Goal: Transaction & Acquisition: Download file/media

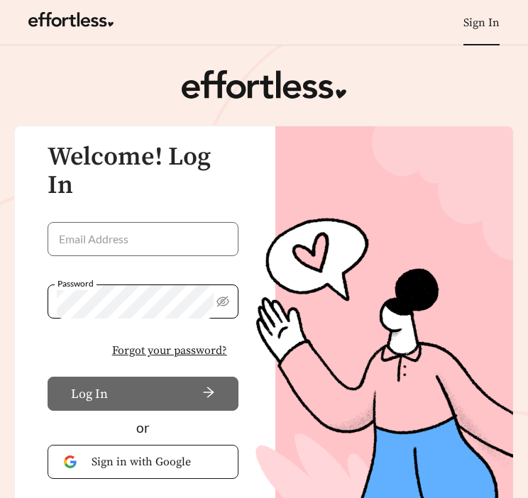
click at [483, 21] on link "Sign In" at bounding box center [482, 23] width 36 height 14
click at [118, 240] on input "Email Address" at bounding box center [143, 239] width 191 height 34
click at [225, 300] on icon "eye-invisible" at bounding box center [223, 301] width 13 height 13
click at [109, 246] on input "Email Address" at bounding box center [143, 239] width 191 height 34
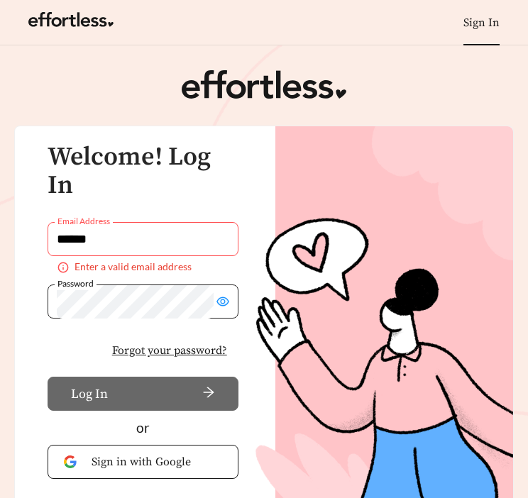
type input "**********"
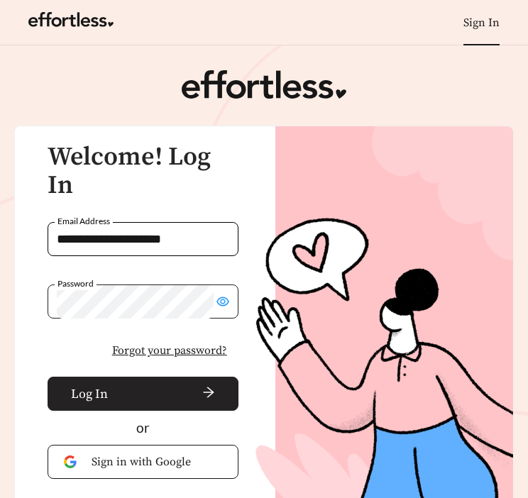
click at [105, 390] on span "Log In" at bounding box center [89, 394] width 37 height 19
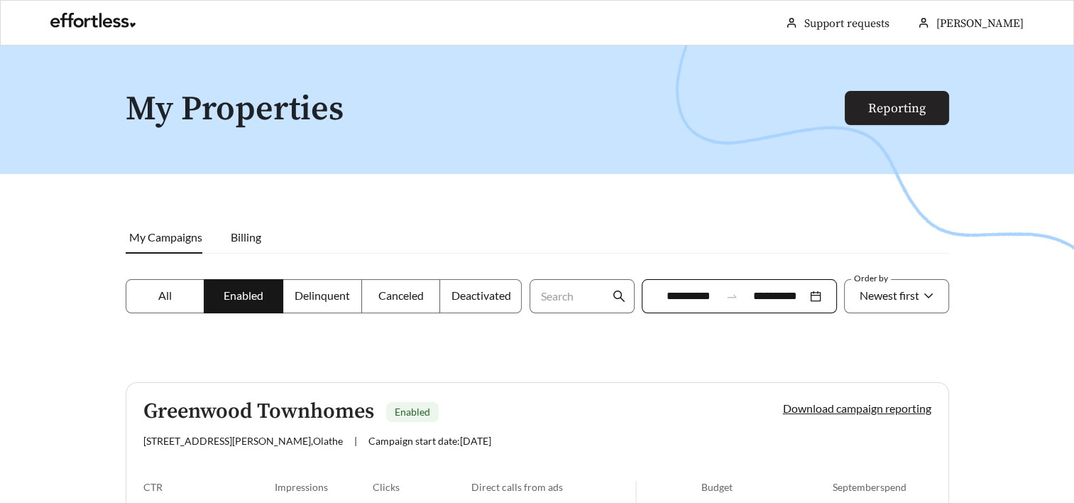
click at [528, 100] on link "Reporting" at bounding box center [897, 108] width 58 height 16
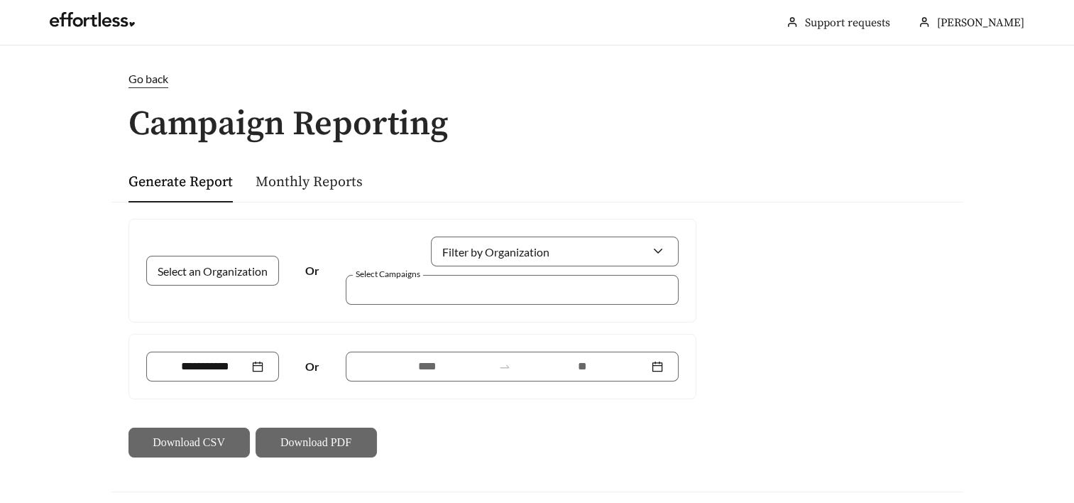
click at [295, 180] on link "Monthly Reports" at bounding box center [309, 182] width 107 height 18
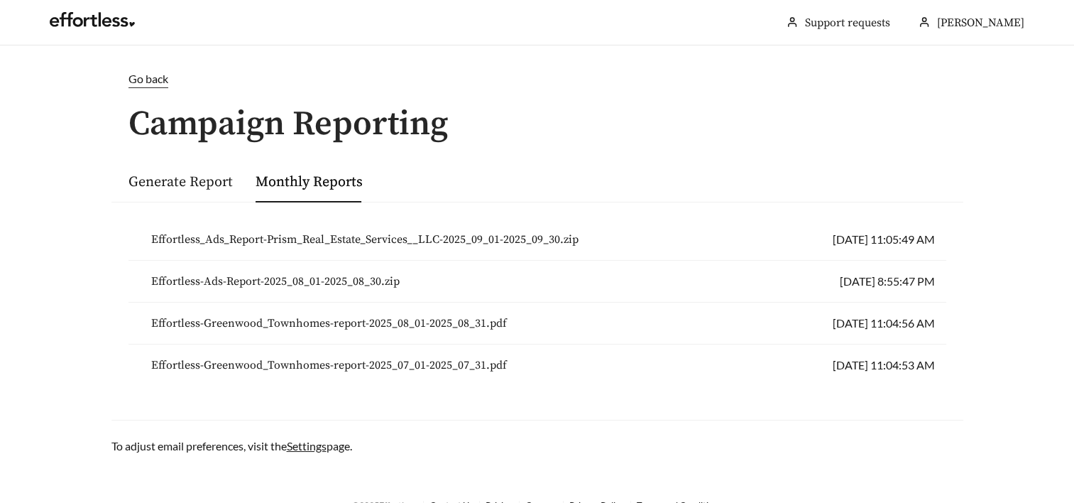
click at [328, 264] on li "Effortless-Ads-Report-2025_08_01-2025_08_30.zip [DATE] 8:55:47 PM" at bounding box center [538, 282] width 818 height 42
click at [318, 242] on span "Effortless_Ads_Report-Prism_Real_Estate_Services__LLC-2025_09_01-2025_09_30.zip" at bounding box center [364, 239] width 427 height 17
click at [389, 237] on span "Effortless_Ads_Report-Prism_Real_Estate_Services__LLC-2025_09_01-2025_09_30.zip" at bounding box center [364, 239] width 427 height 17
click at [383, 242] on span "Effortless_Ads_Report-Prism_Real_Estate_Services__LLC-2025_09_01-2025_09_30.zip" at bounding box center [364, 239] width 427 height 17
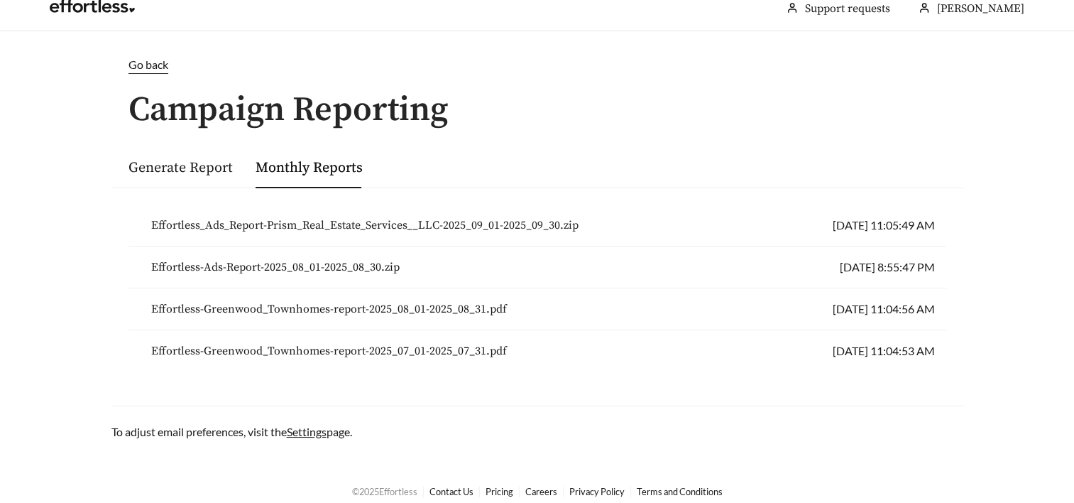
scroll to position [26, 0]
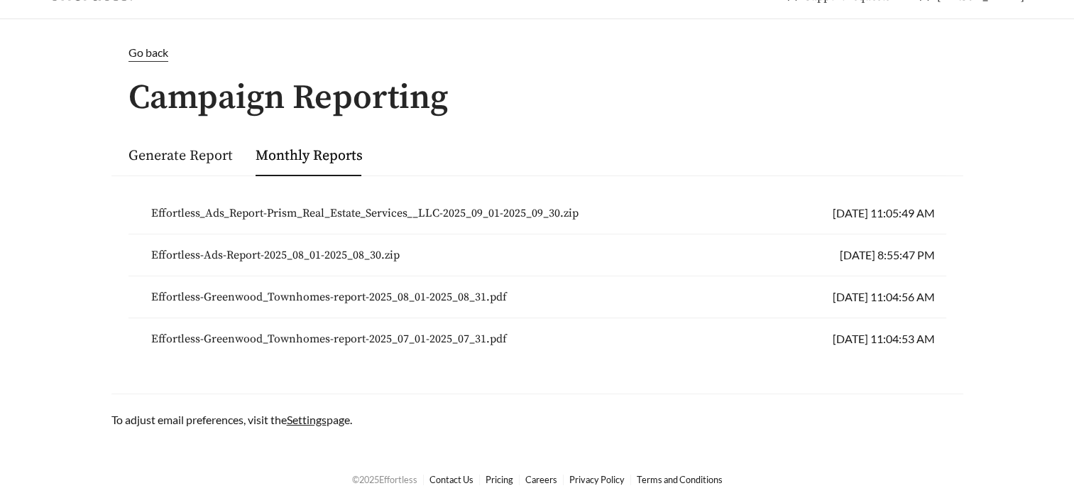
click at [466, 205] on span "Effortless_Ads_Report-Prism_Real_Estate_Services__LLC-2025_09_01-2025_09_30.zip" at bounding box center [364, 213] width 427 height 17
click at [355, 207] on span "Effortless_Ads_Report-Prism_Real_Estate_Services__LLC-2025_09_01-2025_09_30.zip" at bounding box center [364, 213] width 427 height 17
click at [390, 205] on span "Effortless_Ads_Report-Prism_Real_Estate_Services__LLC-2025_09_01-2025_09_30.zip" at bounding box center [364, 213] width 427 height 17
